Goal: Task Accomplishment & Management: Complete application form

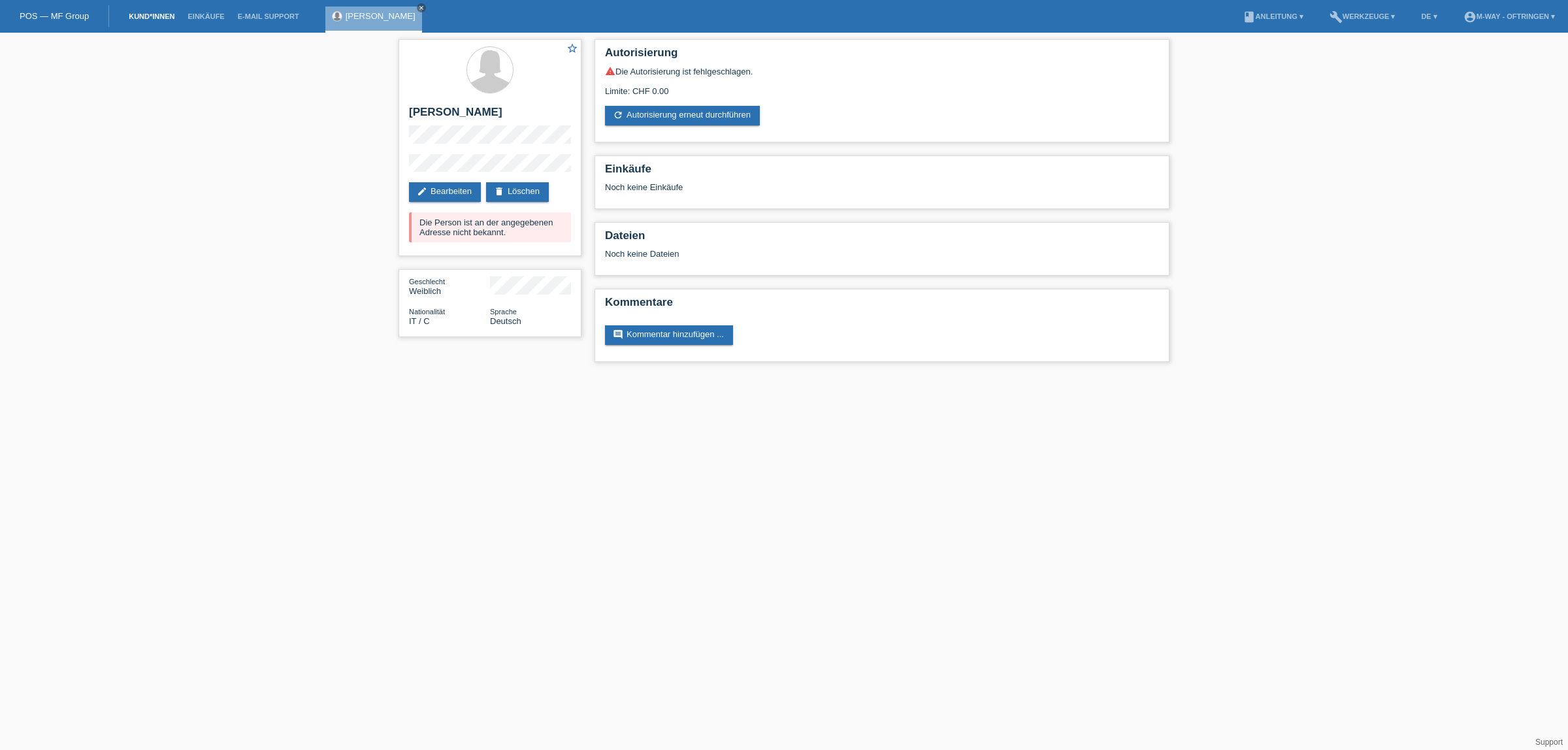
click at [134, 19] on link "Kund*innen" at bounding box center [152, 16] width 58 height 8
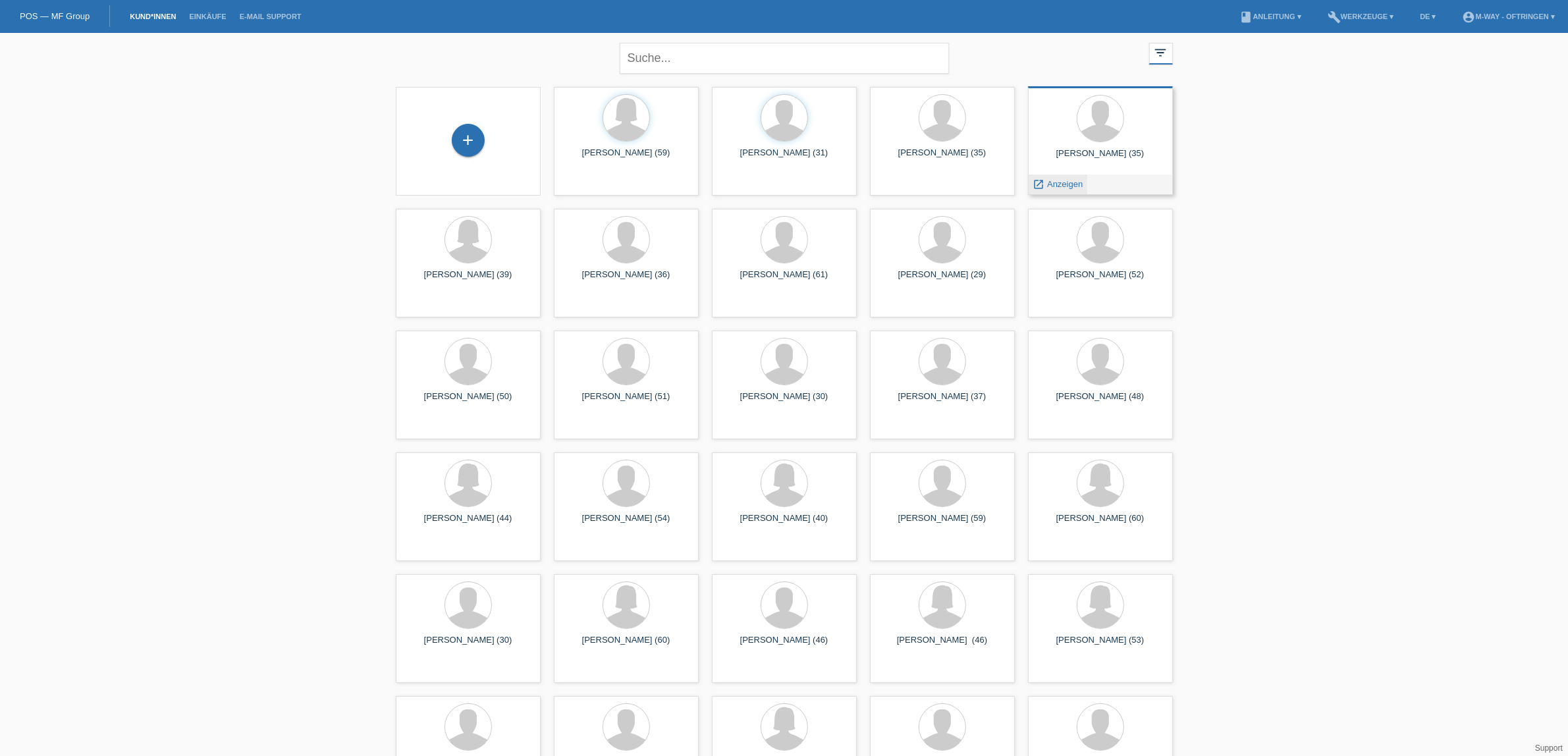
click at [1069, 183] on span "Anzeigen" at bounding box center [1064, 184] width 35 height 10
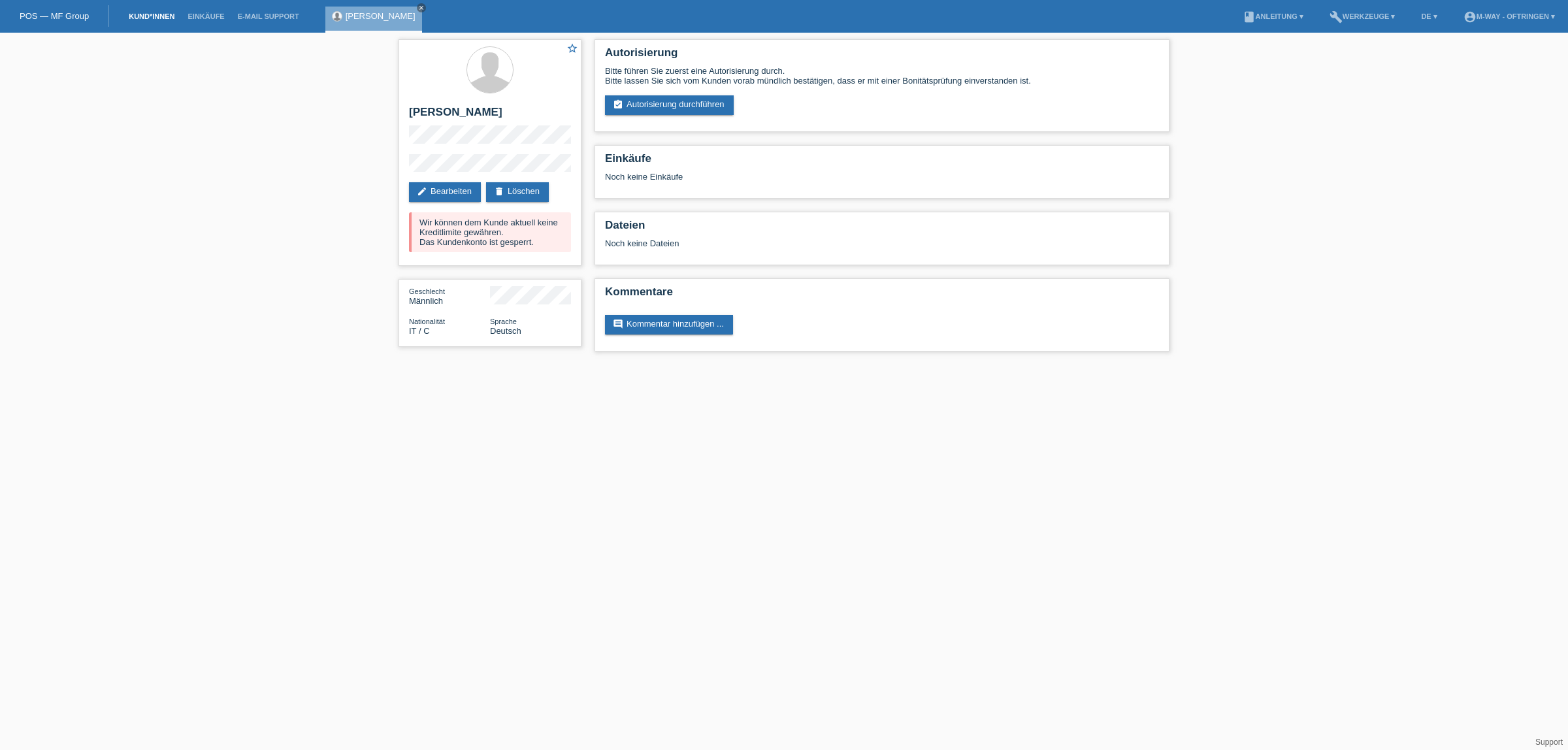
click at [136, 14] on link "Kund*innen" at bounding box center [152, 16] width 58 height 8
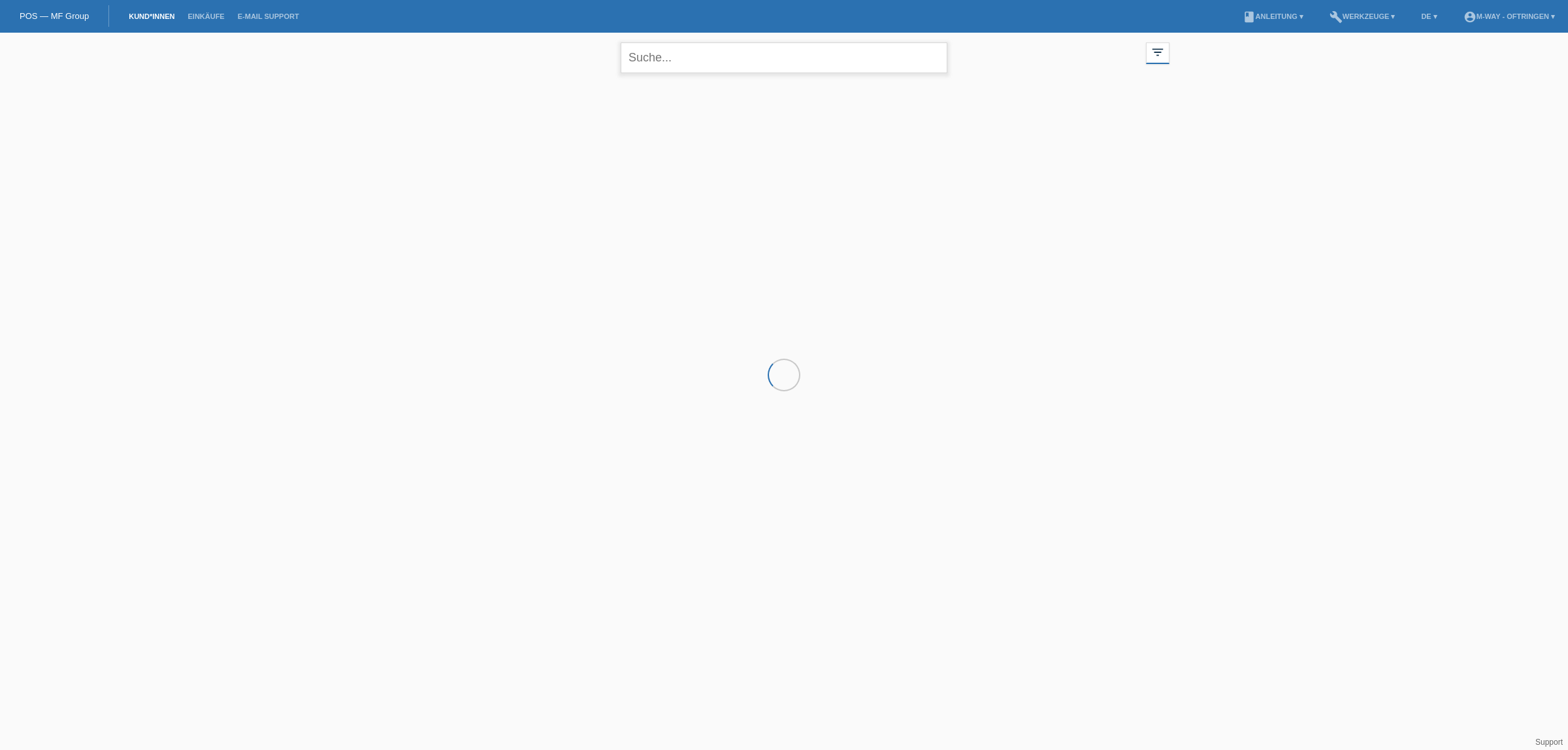
click at [667, 58] on input "text" at bounding box center [784, 58] width 327 height 31
type input "pulice"
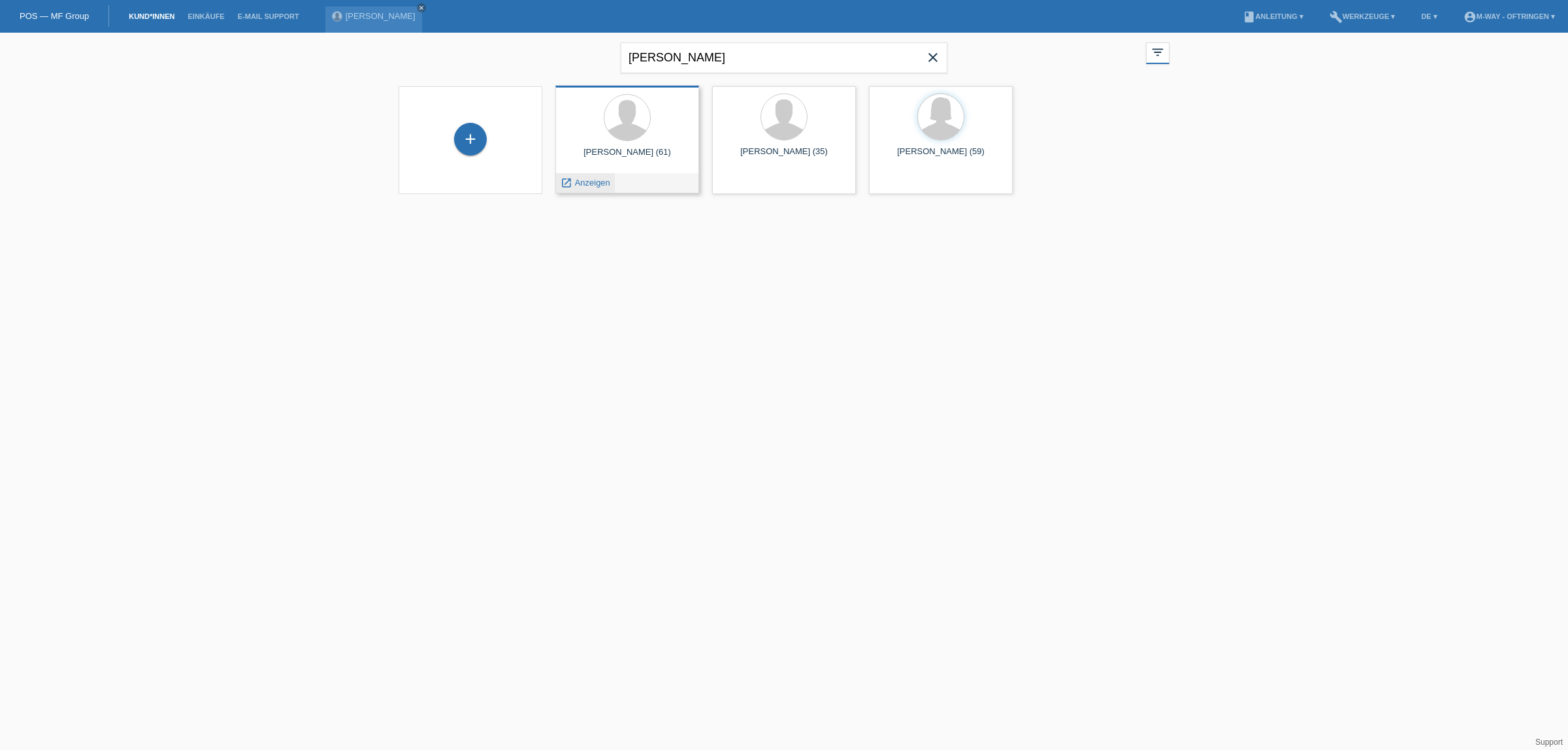
click at [581, 183] on span "Anzeigen" at bounding box center [592, 183] width 35 height 10
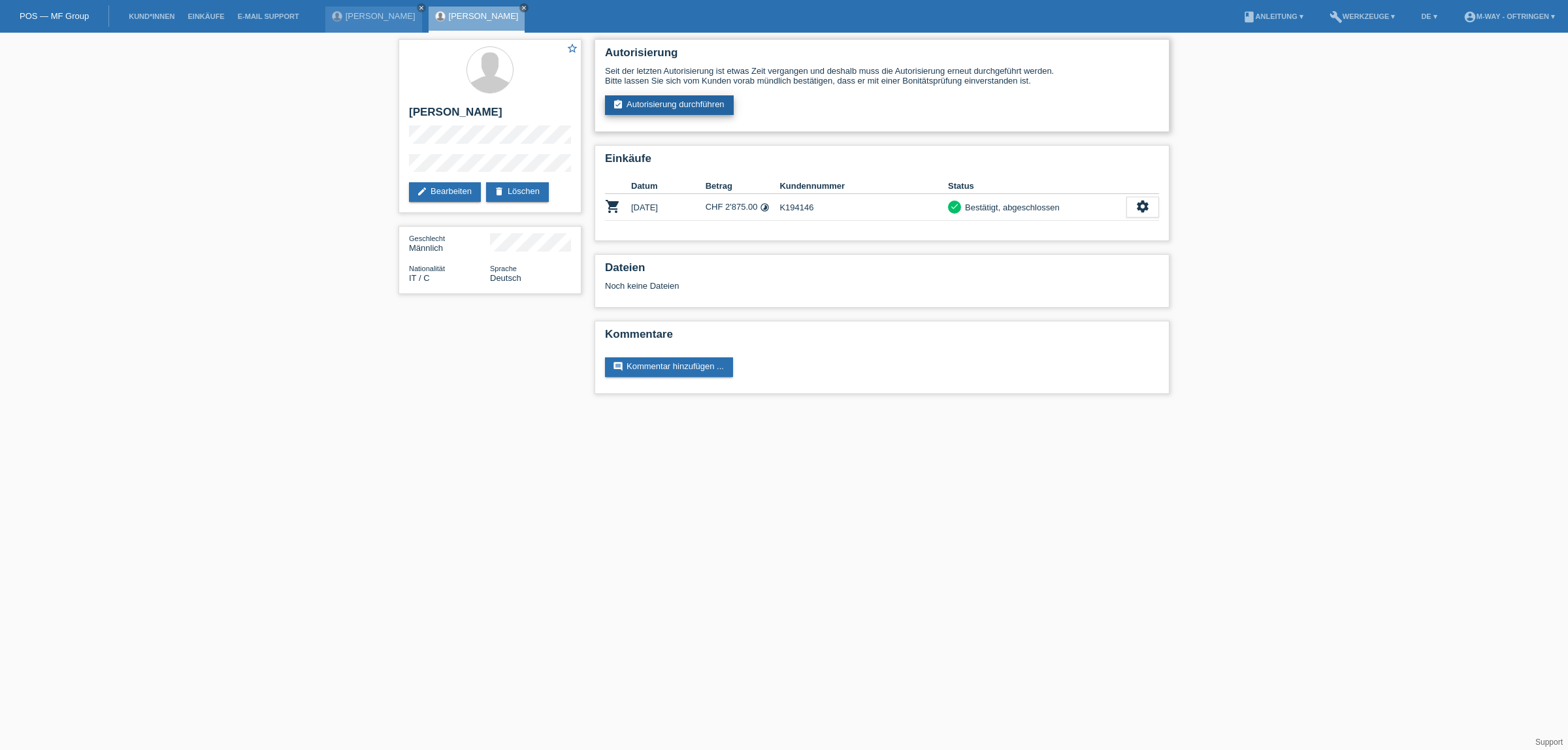
click at [665, 98] on link "assignment_turned_in Autorisierung durchführen" at bounding box center [669, 106] width 129 height 19
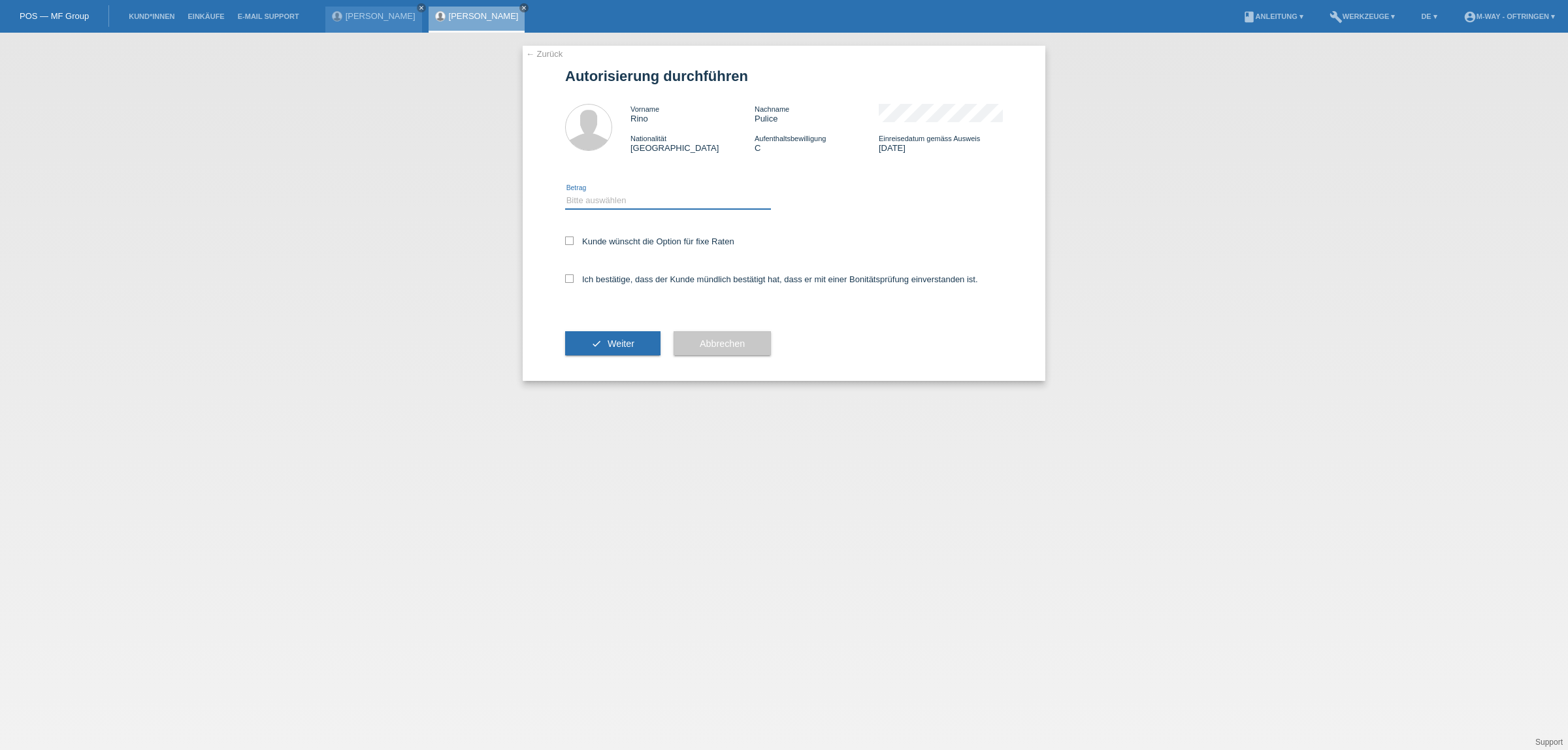
click at [622, 201] on select "Bitte auswählen CHF 1.00 - CHF 499.00 CHF 500.00 - CHF 1'999.00 CHF 2'000.00 - …" at bounding box center [668, 200] width 206 height 15
select select "3"
click at [565, 192] on select "Bitte auswählen CHF 1.00 - CHF 499.00 CHF 500.00 - CHF 1'999.00 CHF 2'000.00 - …" at bounding box center [668, 200] width 206 height 15
click at [566, 239] on icon at bounding box center [569, 240] width 8 height 8
click at [566, 239] on input "Kunde wünscht die Option für fixe Raten" at bounding box center [569, 240] width 8 height 8
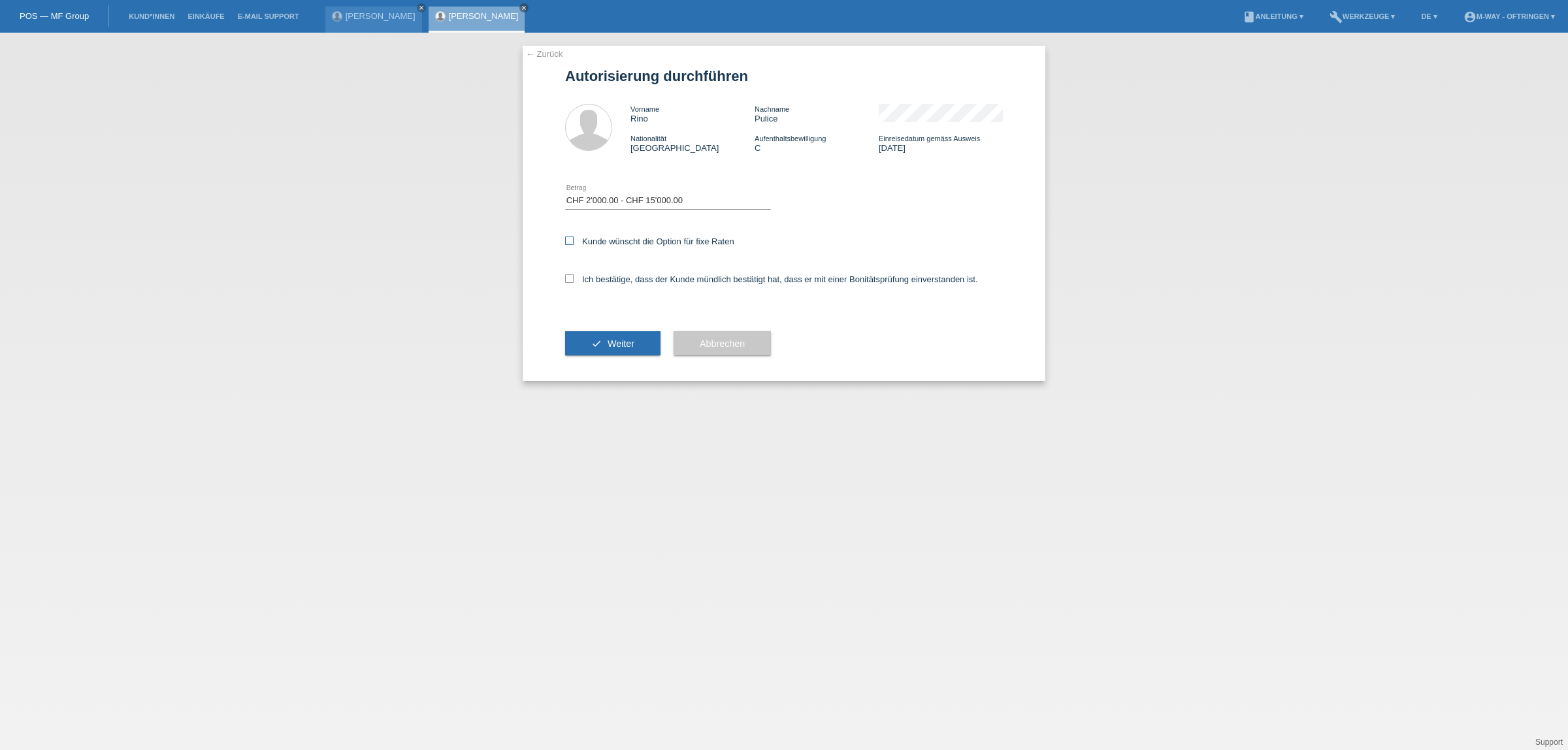
checkbox input "true"
click at [566, 275] on icon at bounding box center [569, 278] width 8 height 8
click at [566, 275] on input "Ich bestätige, dass der Kunde mündlich bestätigt hat, dass er mit einer Bonität…" at bounding box center [569, 278] width 8 height 8
checkbox input "true"
click at [587, 342] on button "check Weiter" at bounding box center [613, 343] width 96 height 25
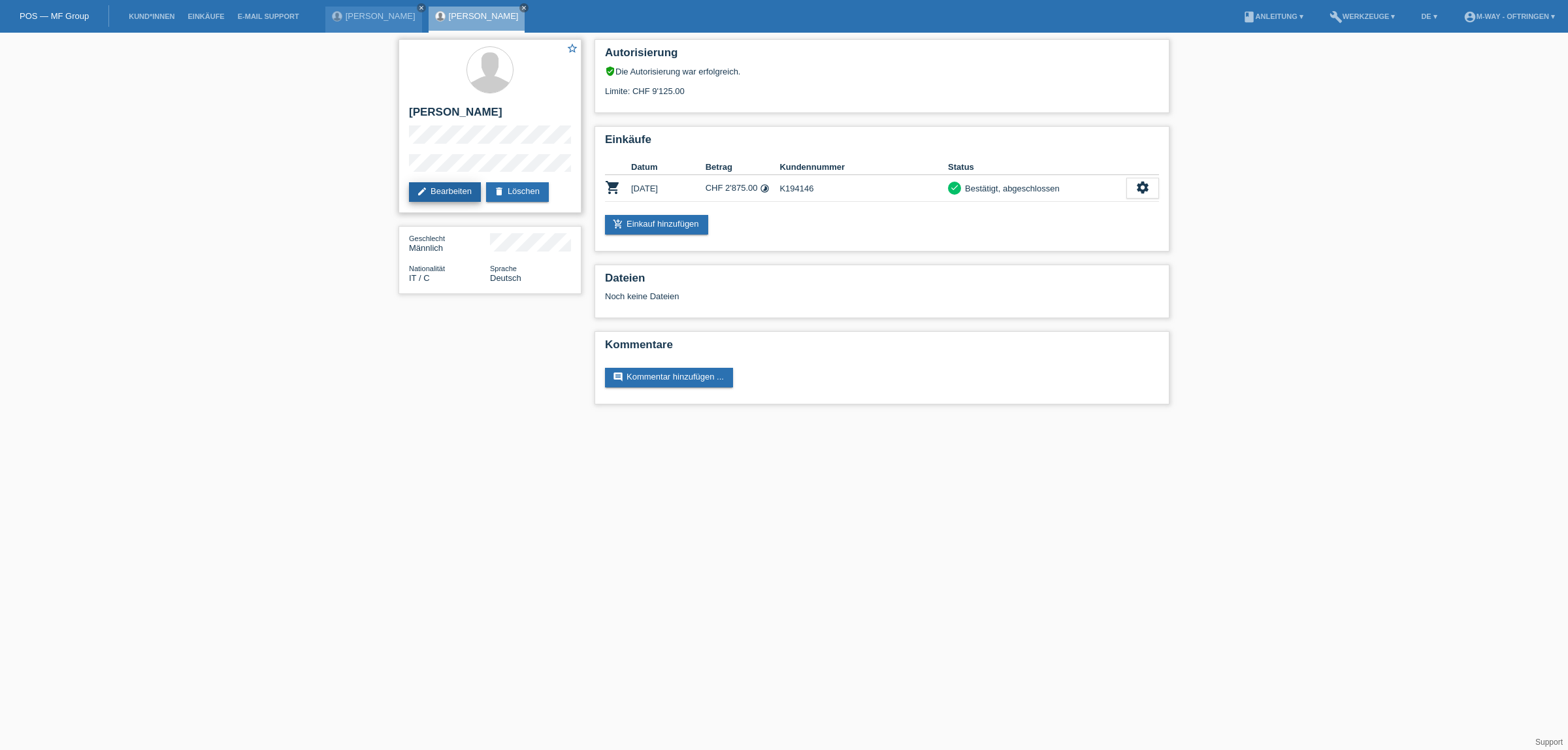
click at [448, 191] on link "edit Bearbeiten" at bounding box center [445, 192] width 72 height 19
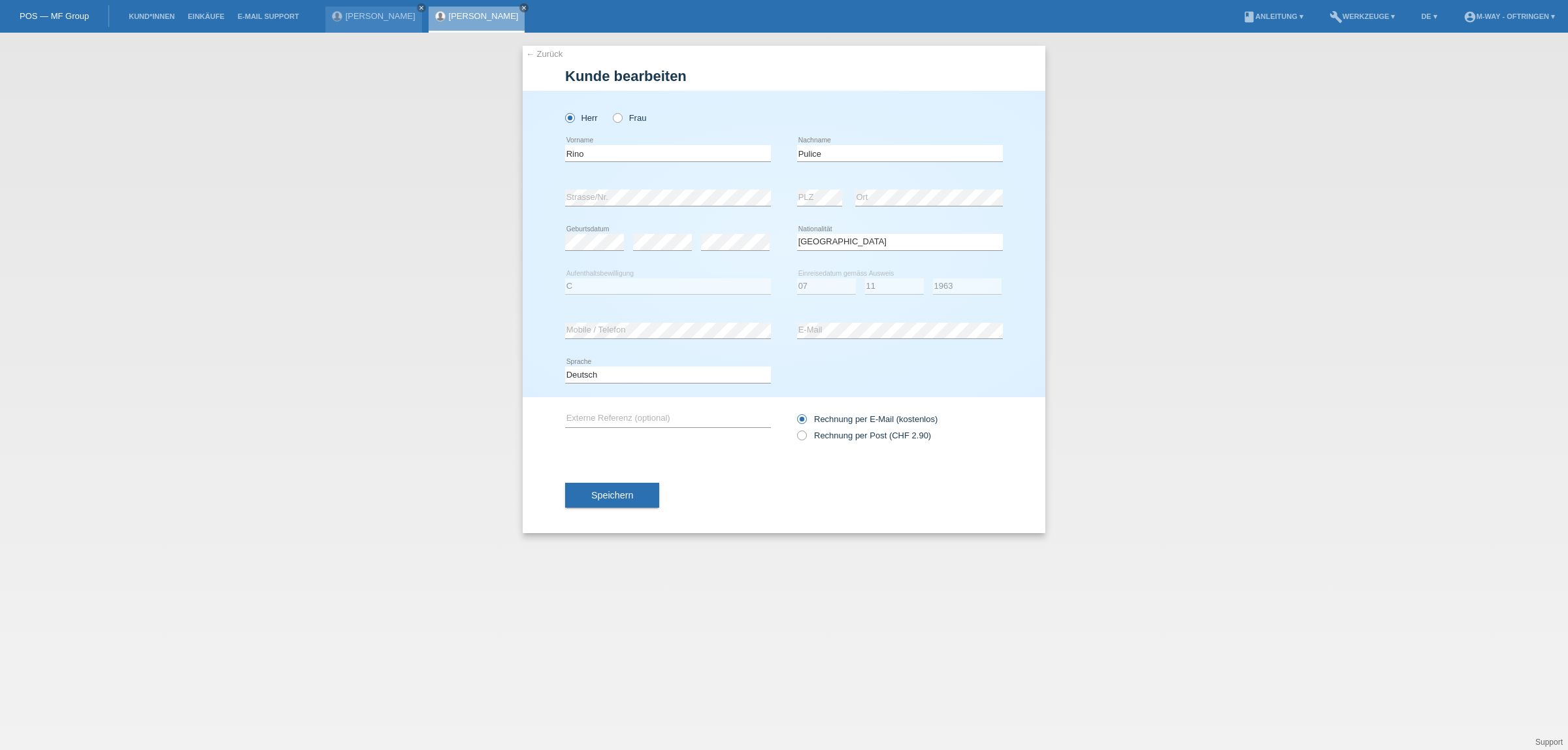
select select "IT"
select select "C"
select select "07"
select select "11"
select select "1963"
